Goal: Navigation & Orientation: Find specific page/section

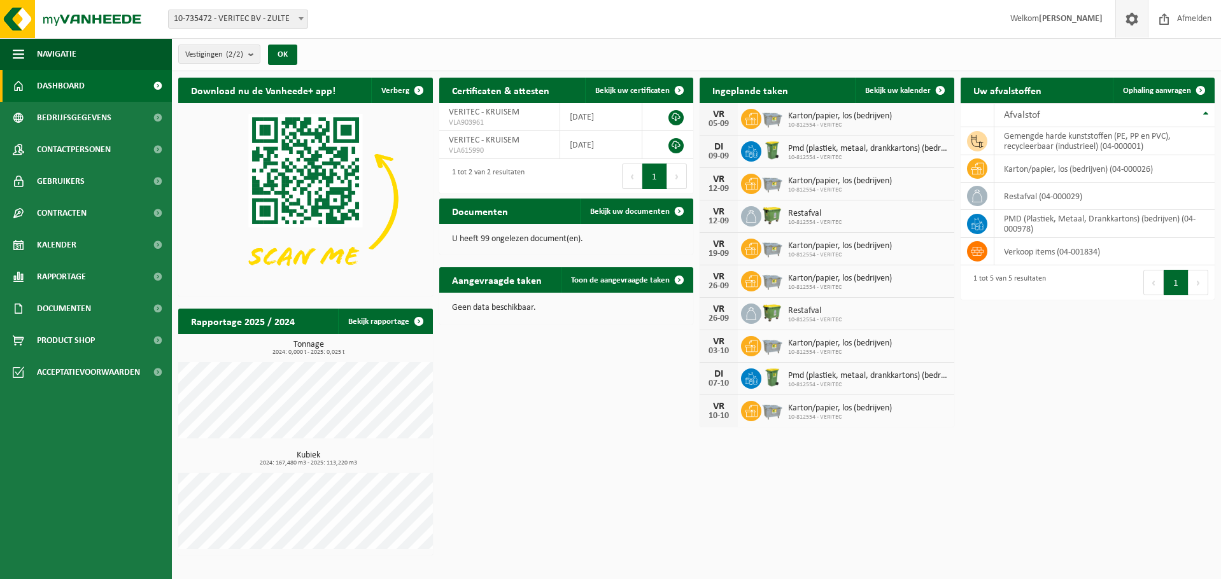
click at [1134, 24] on span at bounding box center [1131, 19] width 19 height 38
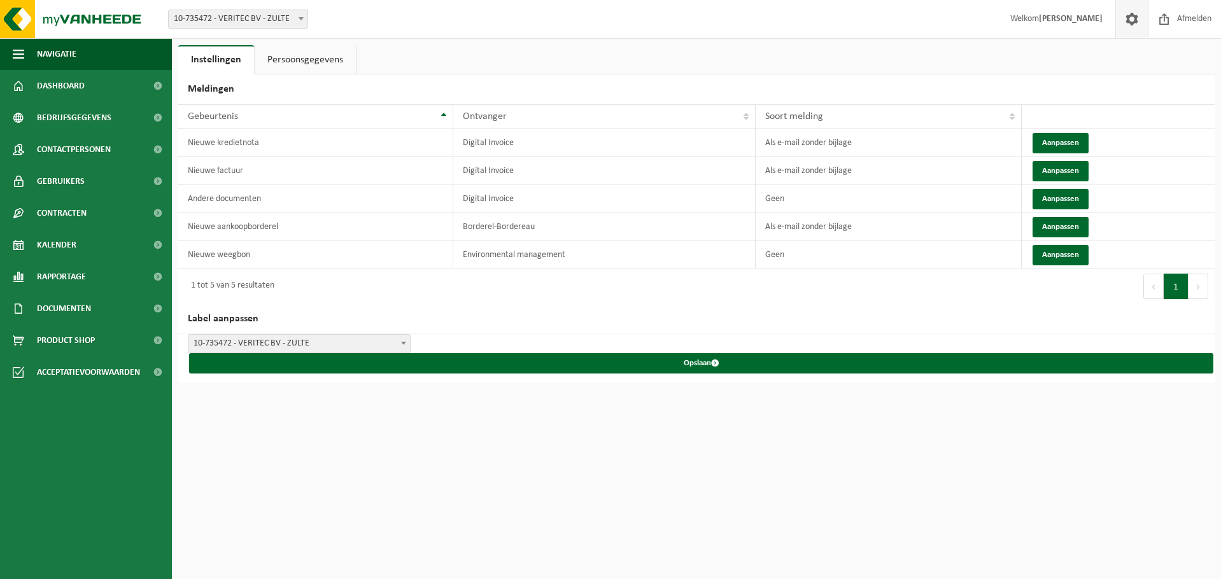
click at [1135, 18] on span at bounding box center [1131, 19] width 19 height 38
click at [85, 82] on link "Dashboard" at bounding box center [86, 86] width 172 height 32
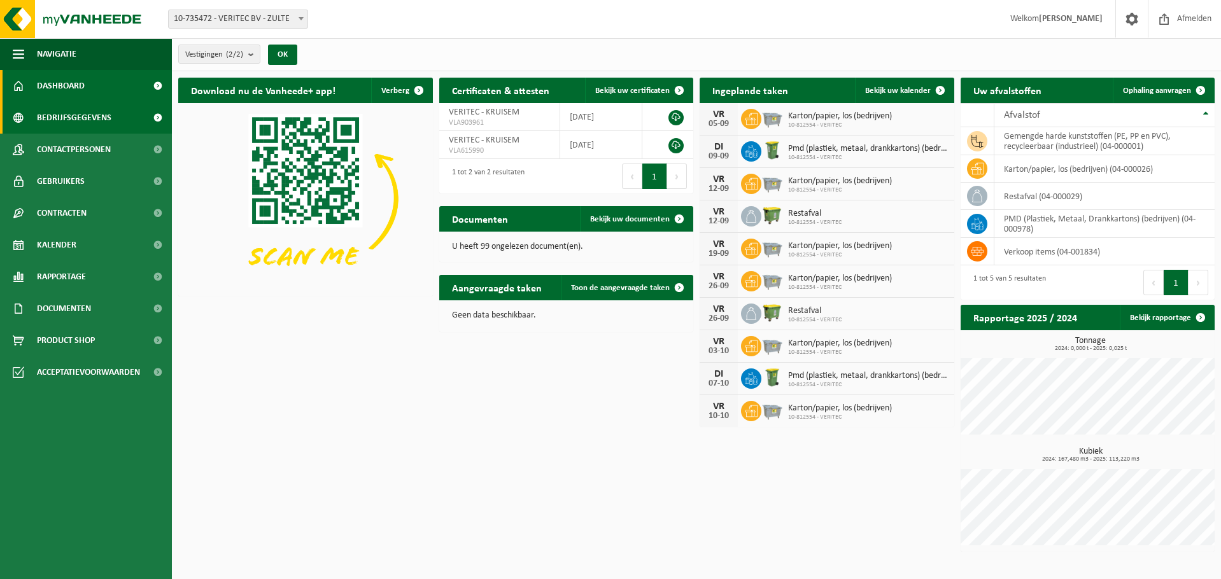
click at [78, 131] on span "Bedrijfsgegevens" at bounding box center [74, 118] width 74 height 32
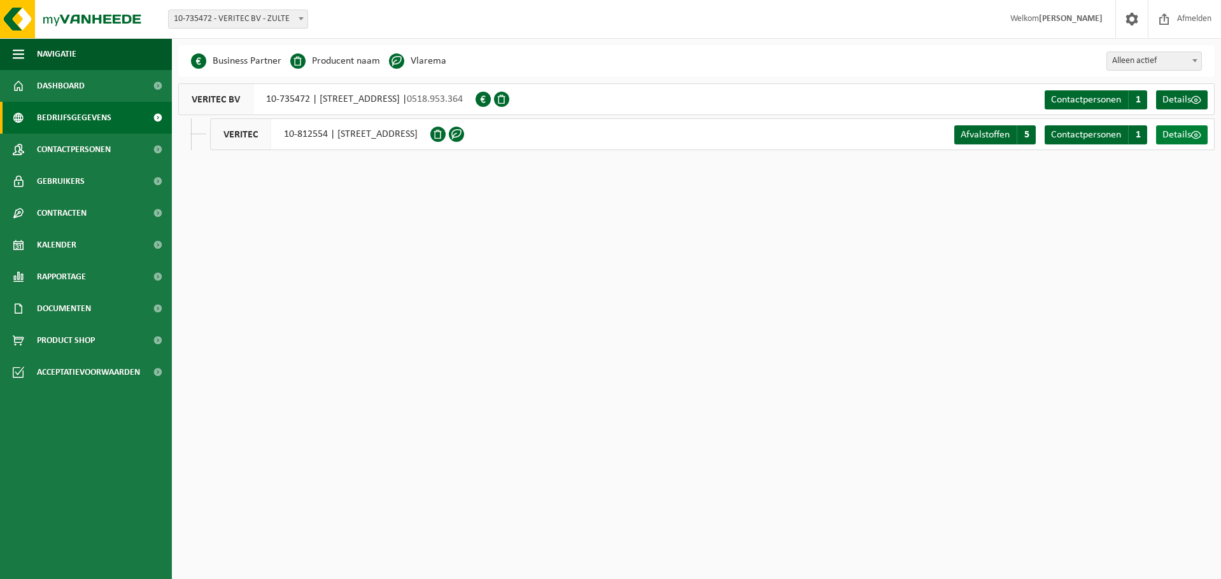
click at [1191, 134] on span at bounding box center [1196, 135] width 10 height 10
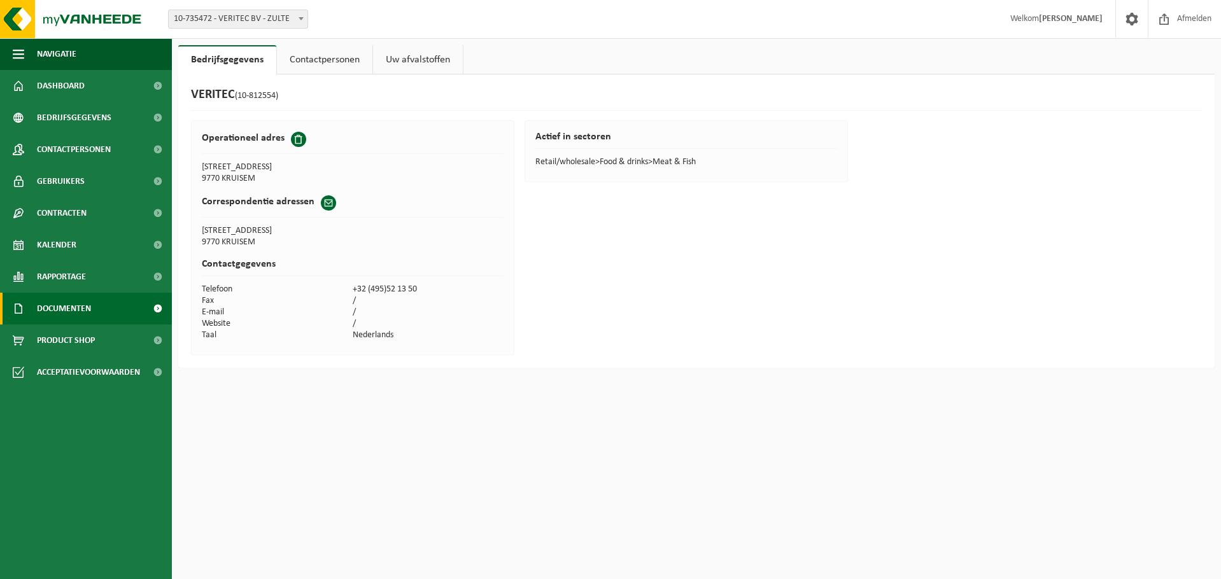
click at [64, 316] on span "Documenten" at bounding box center [64, 309] width 54 height 32
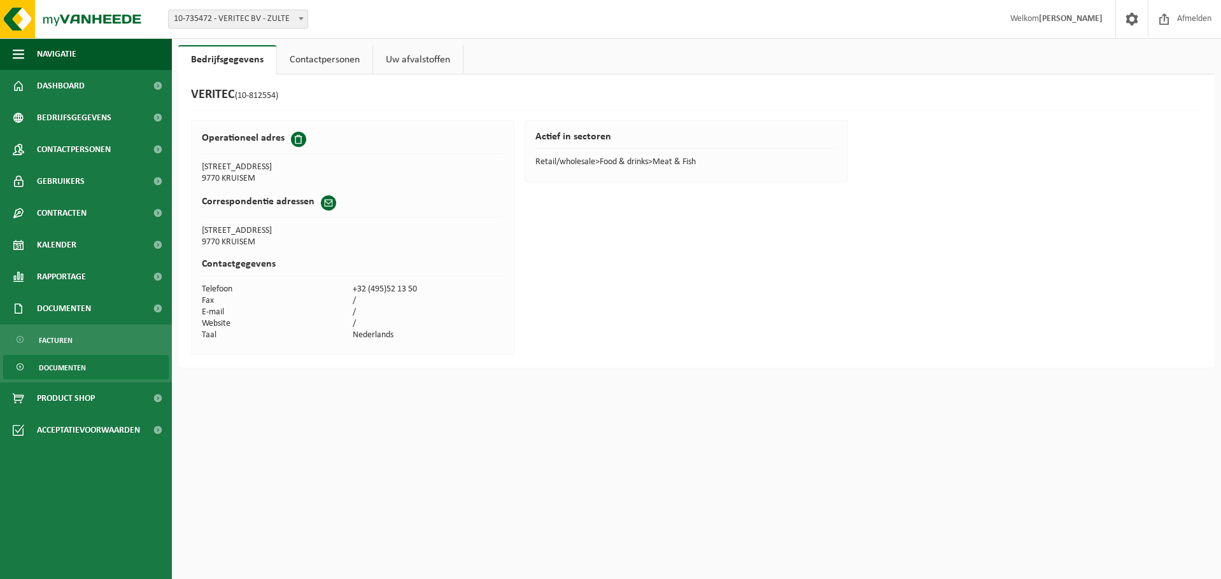
click at [71, 371] on span "Documenten" at bounding box center [62, 368] width 47 height 24
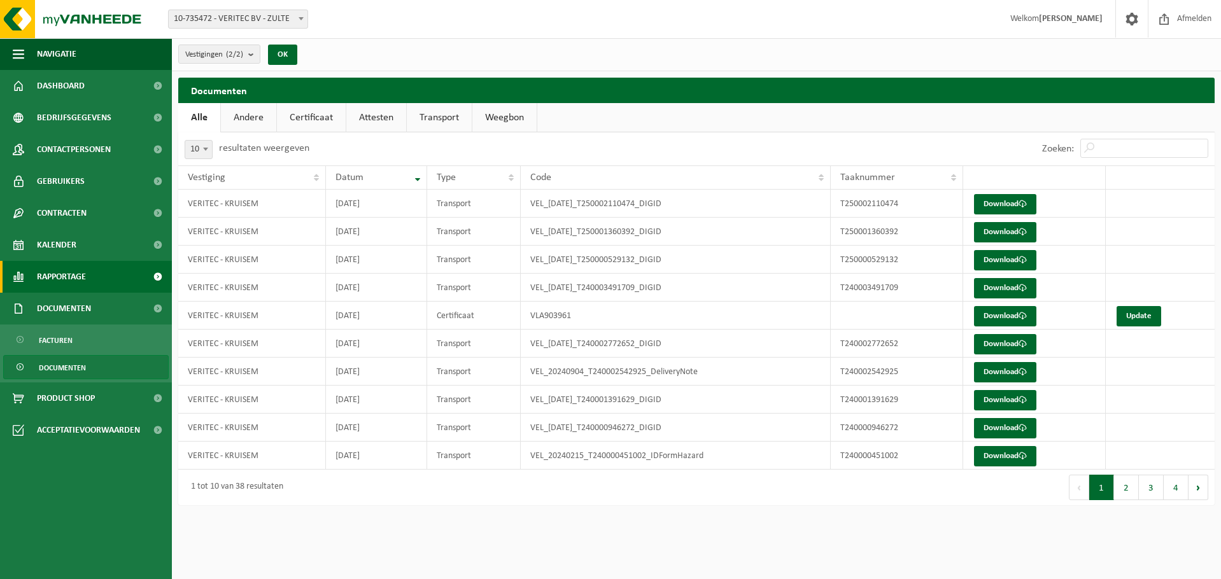
click at [78, 271] on span "Rapportage" at bounding box center [61, 277] width 49 height 32
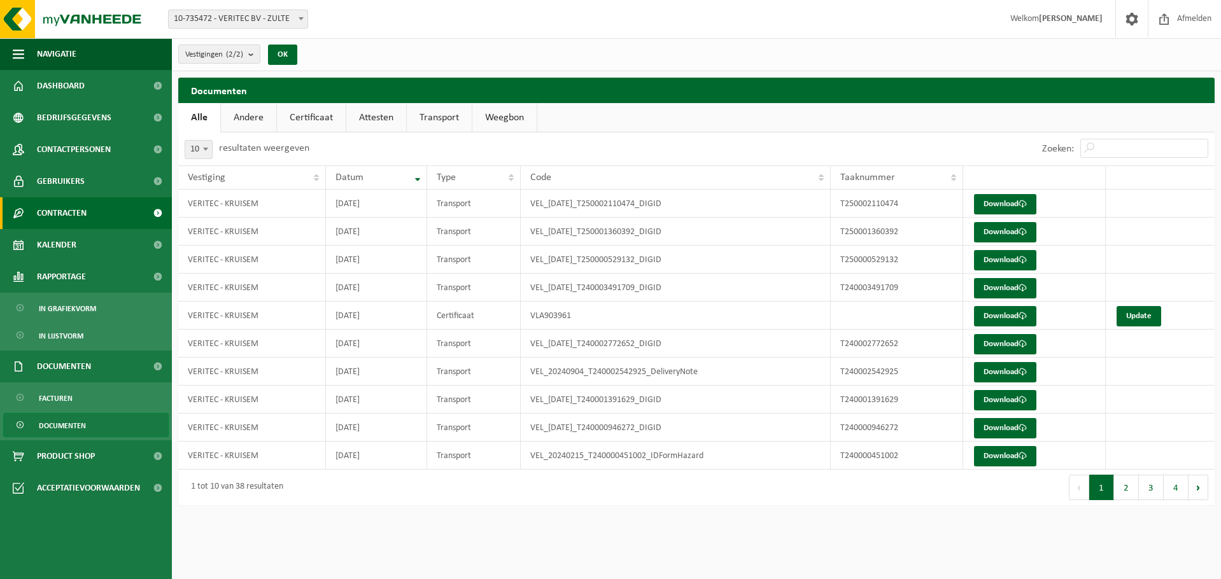
click at [72, 207] on span "Contracten" at bounding box center [62, 213] width 50 height 32
